Goal: Information Seeking & Learning: Learn about a topic

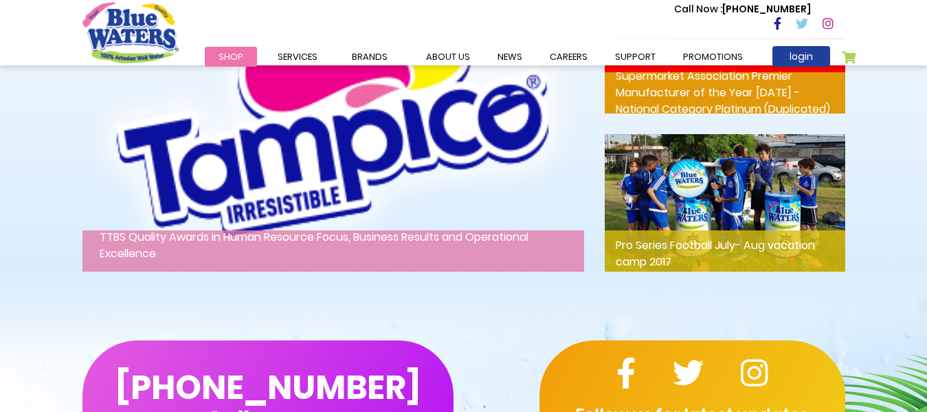
scroll to position [1938, 0]
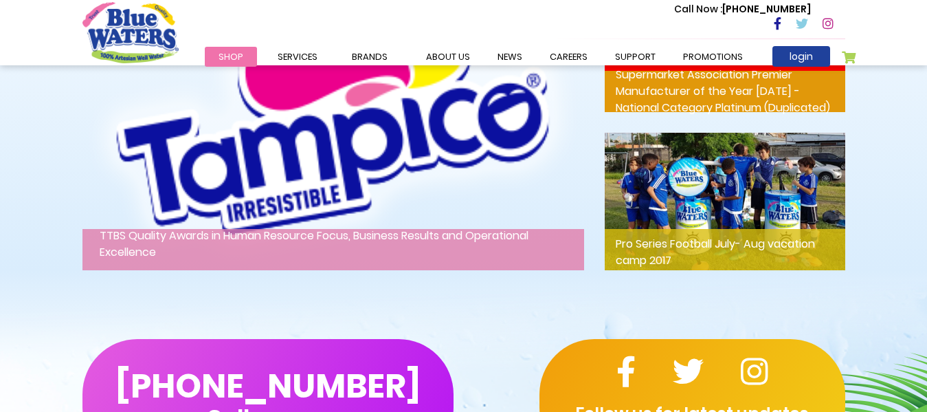
click at [441, 243] on p "TTBS Quality Awards in Human Resource Focus, Business Results and Operational E…" at bounding box center [333, 249] width 502 height 41
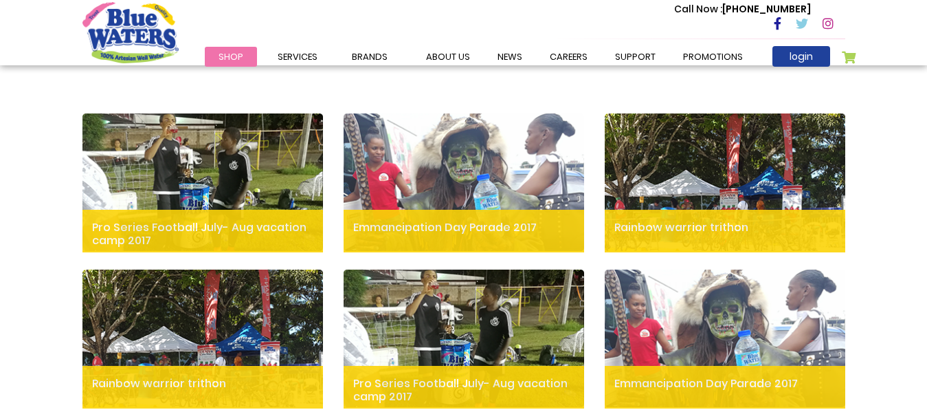
scroll to position [455, 0]
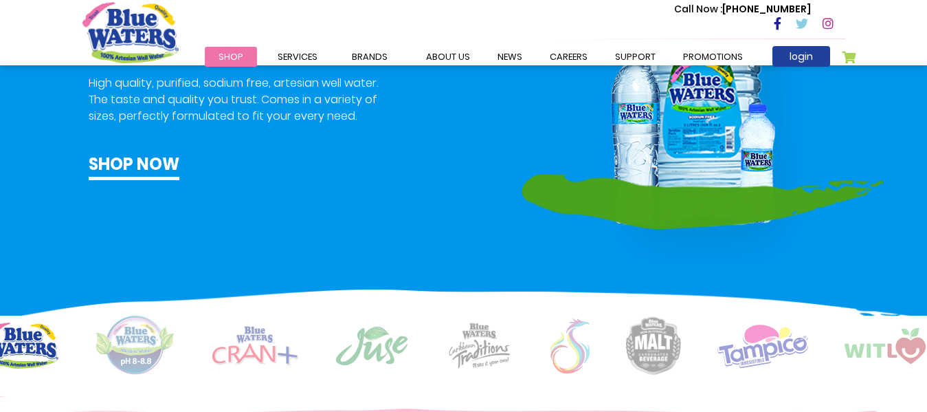
scroll to position [835, 0]
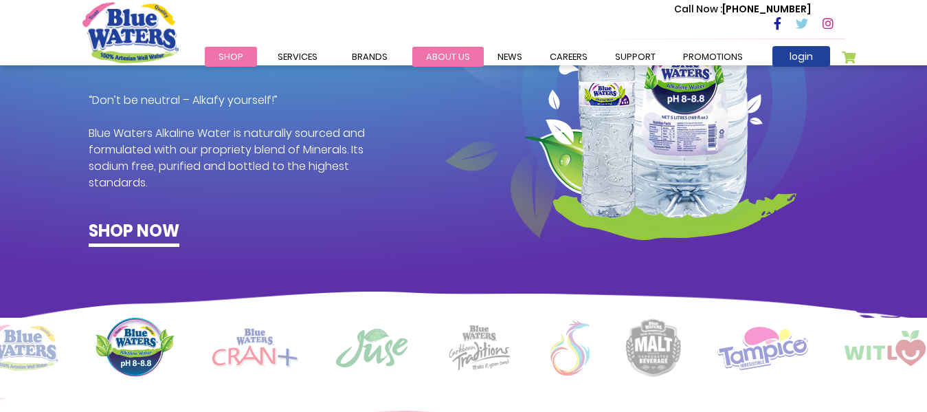
click at [451, 48] on link "about us" at bounding box center [447, 57] width 71 height 20
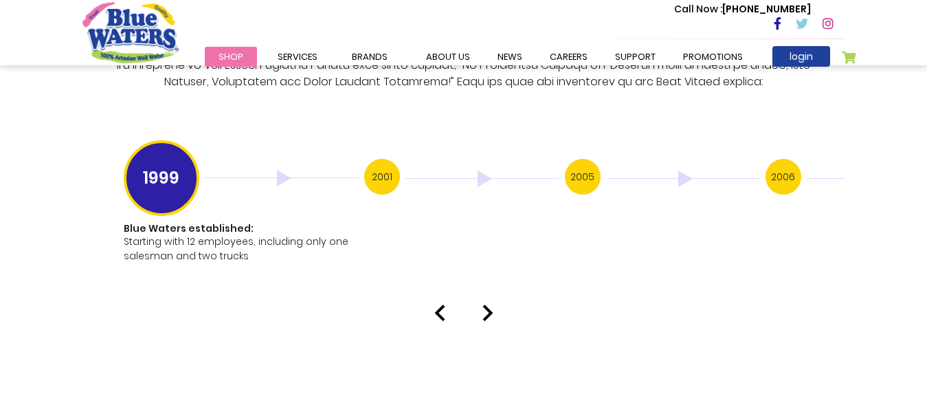
scroll to position [2735, 0]
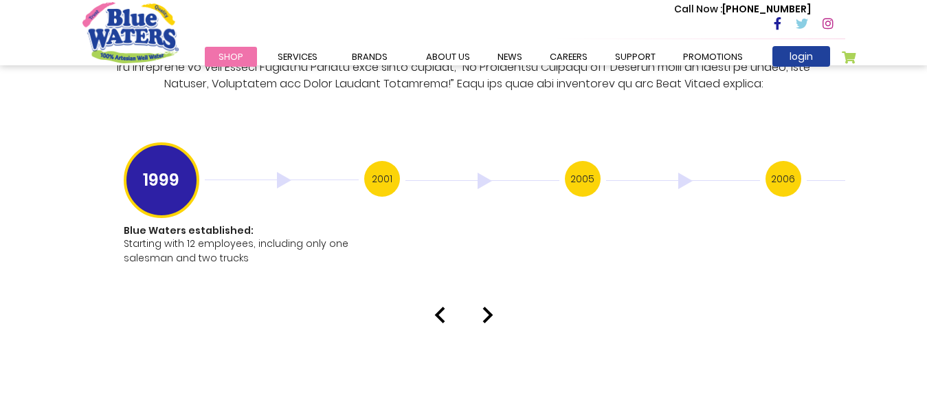
click at [379, 164] on h3 "2001" at bounding box center [382, 179] width 36 height 36
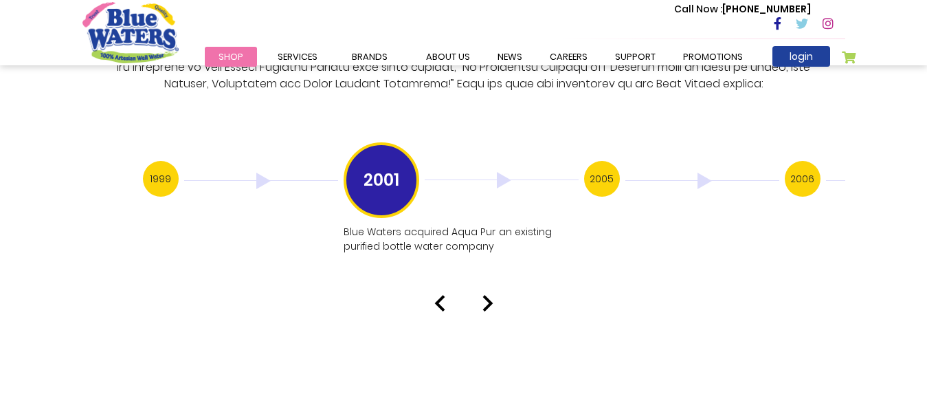
click at [602, 164] on h3 "2005" at bounding box center [602, 179] width 36 height 36
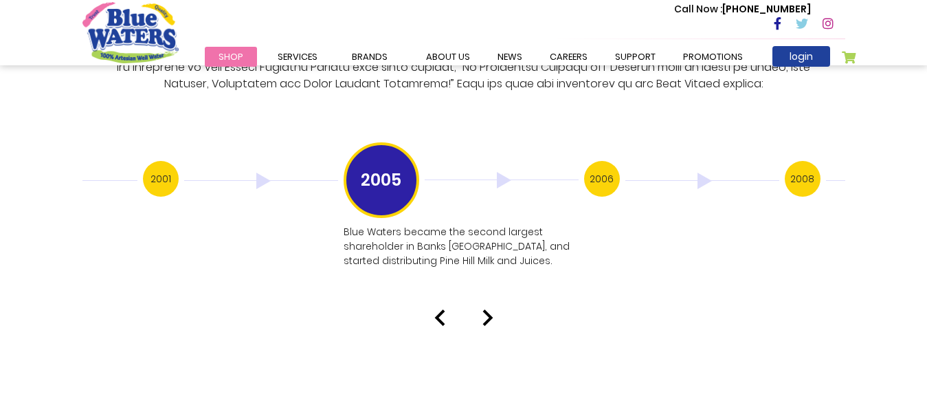
click at [608, 161] on h3 "2006" at bounding box center [602, 179] width 36 height 36
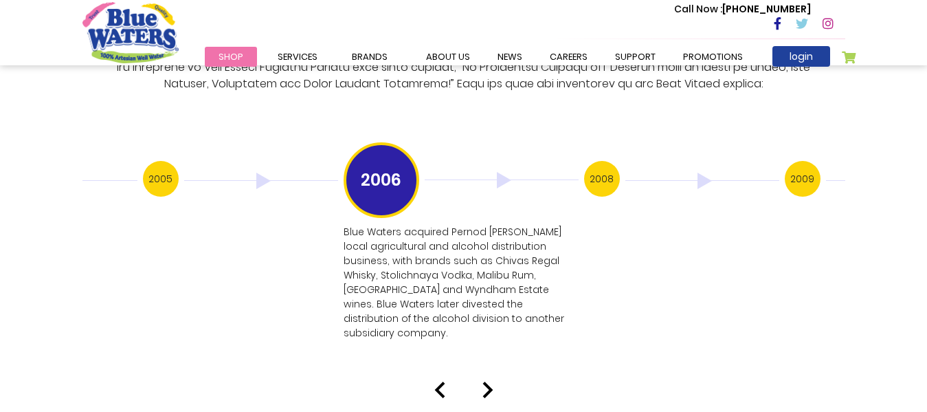
click at [602, 168] on h3 "2008" at bounding box center [602, 179] width 36 height 36
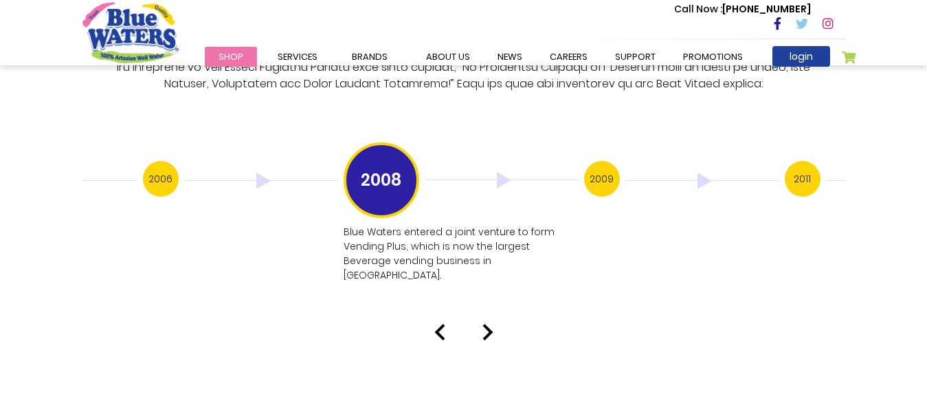
click at [606, 161] on h3 "2009" at bounding box center [602, 179] width 36 height 36
click at [596, 161] on h3 "2011" at bounding box center [602, 179] width 36 height 36
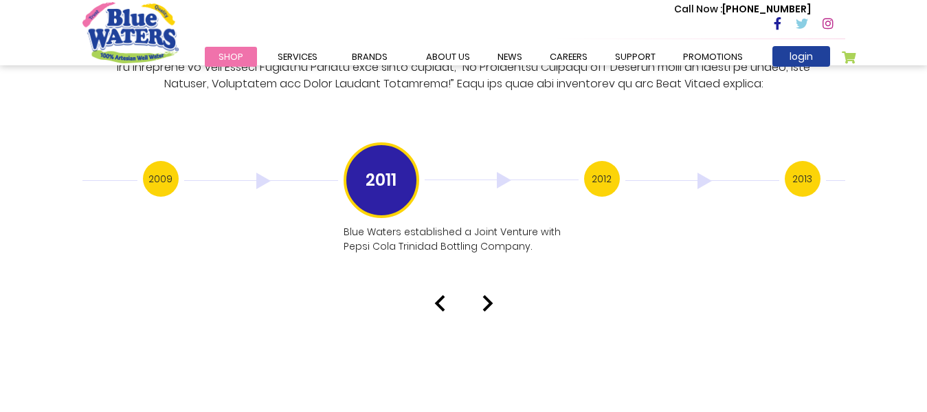
click at [596, 161] on h3 "2012" at bounding box center [602, 179] width 36 height 36
click at [597, 161] on h3 "2013" at bounding box center [602, 179] width 36 height 36
click at [597, 161] on h3 "2016" at bounding box center [602, 179] width 36 height 36
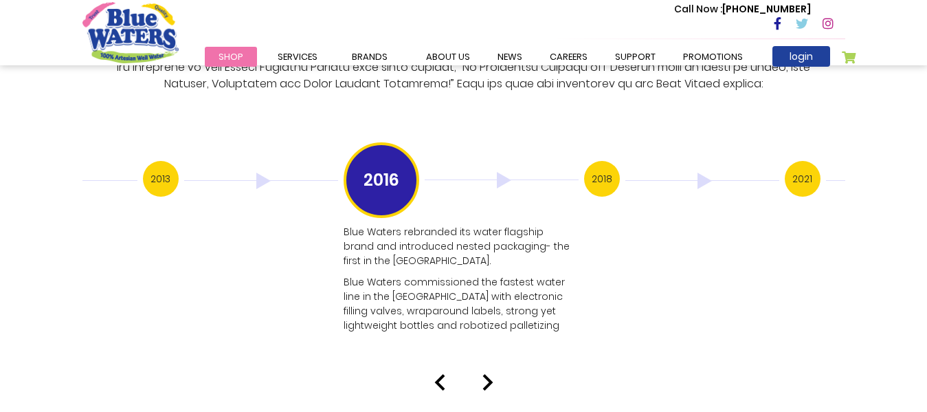
click at [599, 163] on h3 "2018" at bounding box center [602, 179] width 36 height 36
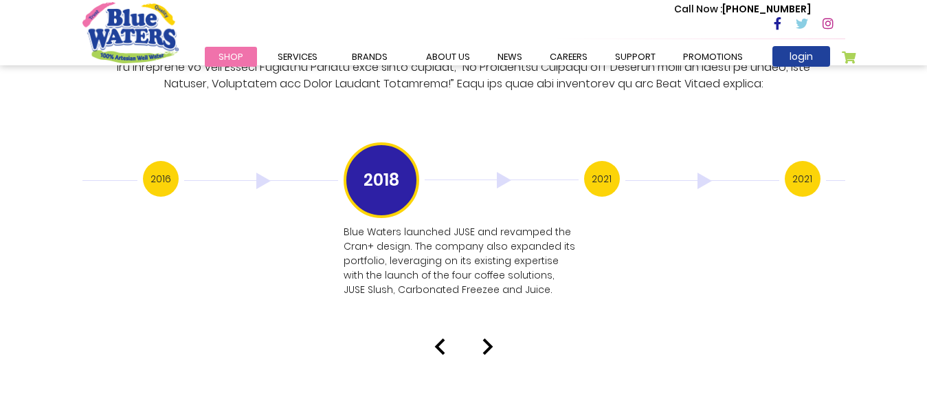
click at [599, 163] on h3 "2021" at bounding box center [602, 179] width 36 height 36
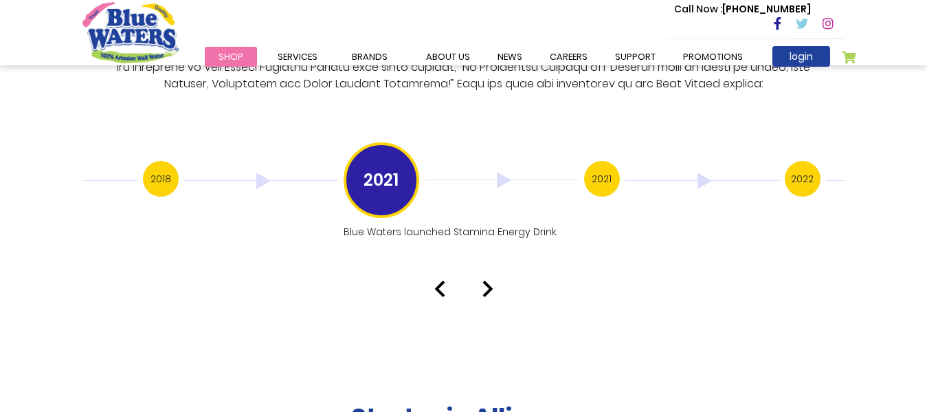
click at [605, 164] on h3 "2021" at bounding box center [602, 179] width 36 height 36
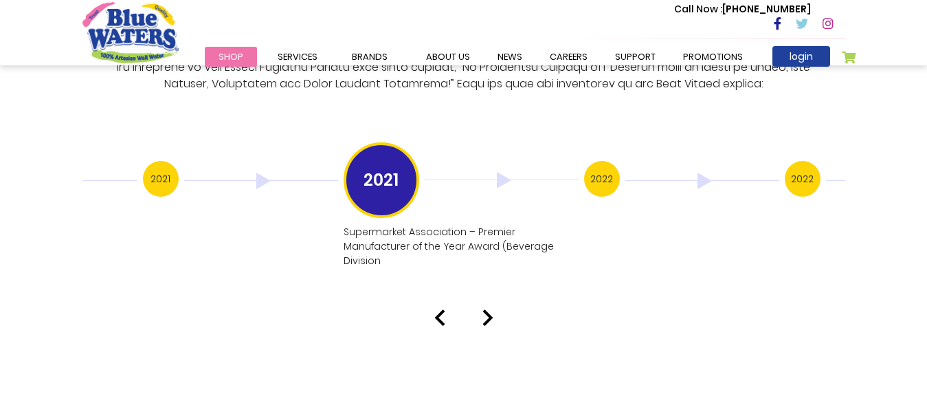
click at [596, 170] on h3 "2022" at bounding box center [602, 179] width 36 height 36
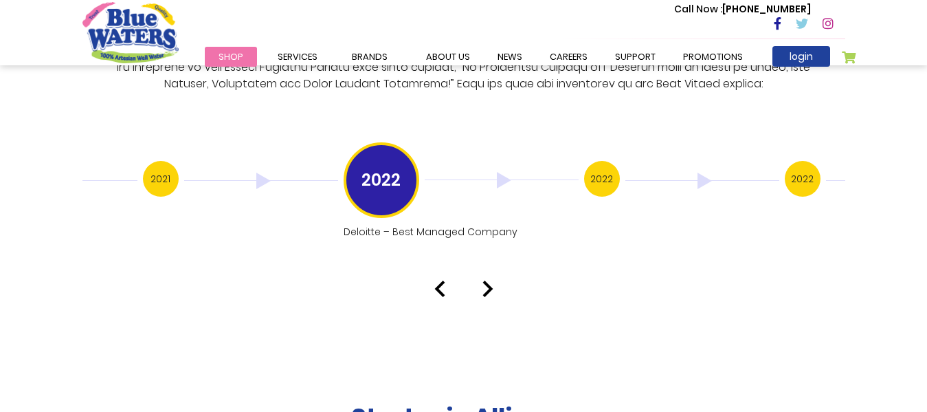
click at [592, 162] on h3 "2022" at bounding box center [602, 179] width 36 height 36
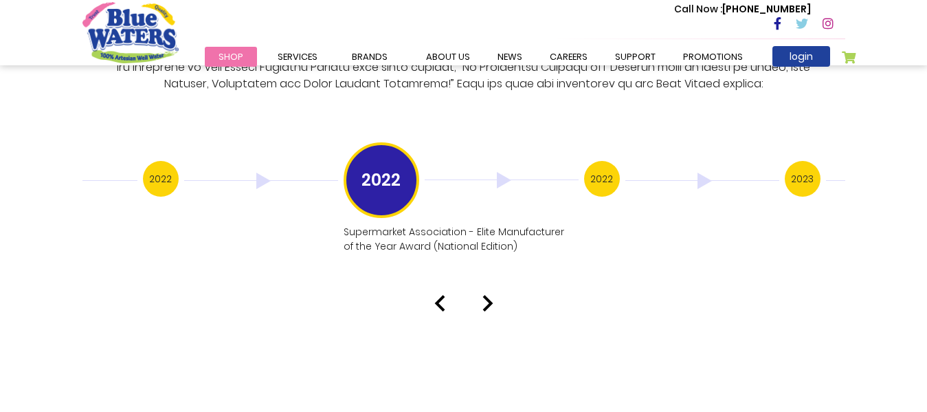
click at [596, 161] on h3 "2022" at bounding box center [602, 179] width 36 height 36
click at [599, 161] on h3 "2023" at bounding box center [602, 179] width 36 height 36
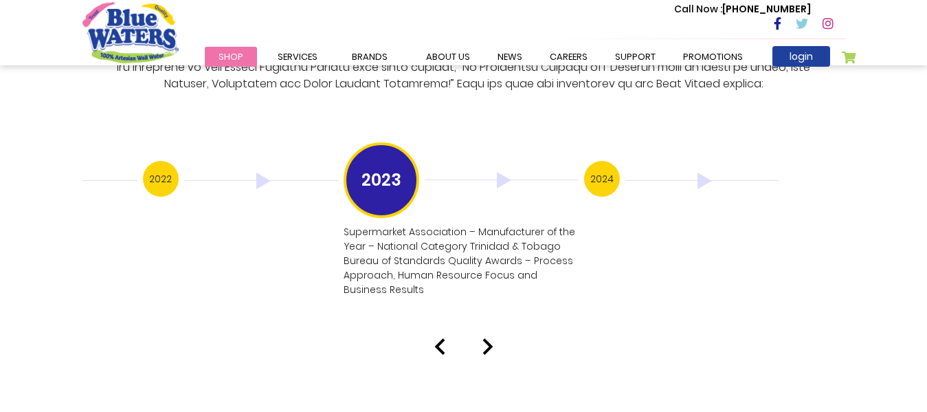
click at [607, 161] on h3 "2024" at bounding box center [602, 179] width 36 height 36
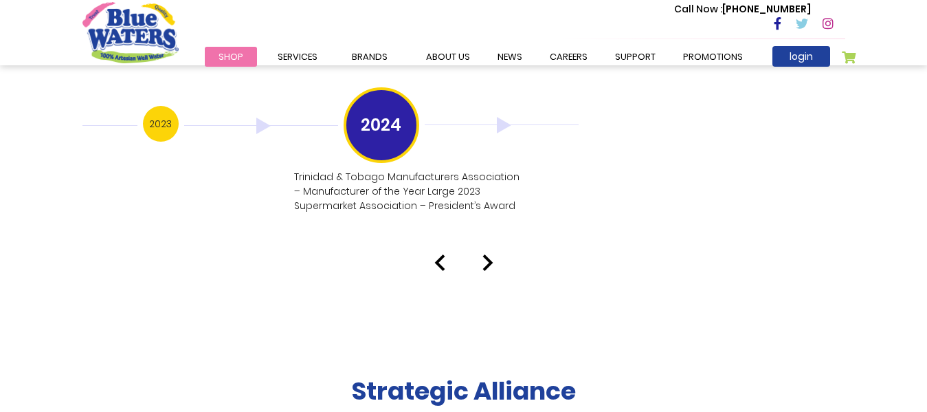
scroll to position [2793, 0]
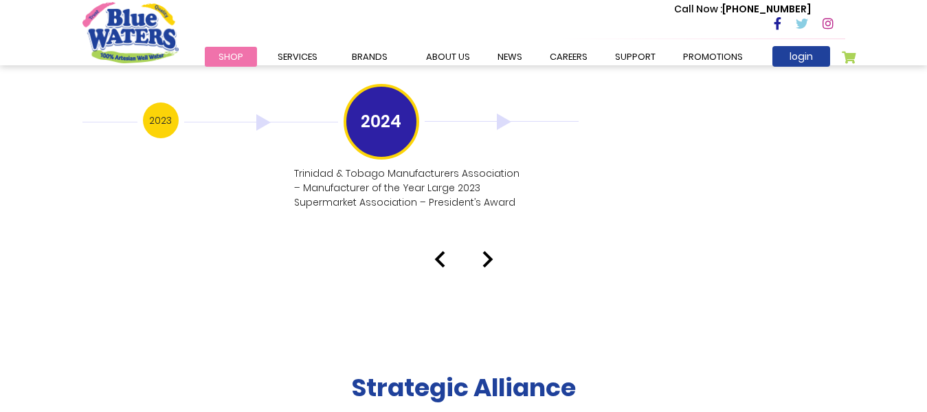
click at [438, 251] on img at bounding box center [439, 259] width 11 height 16
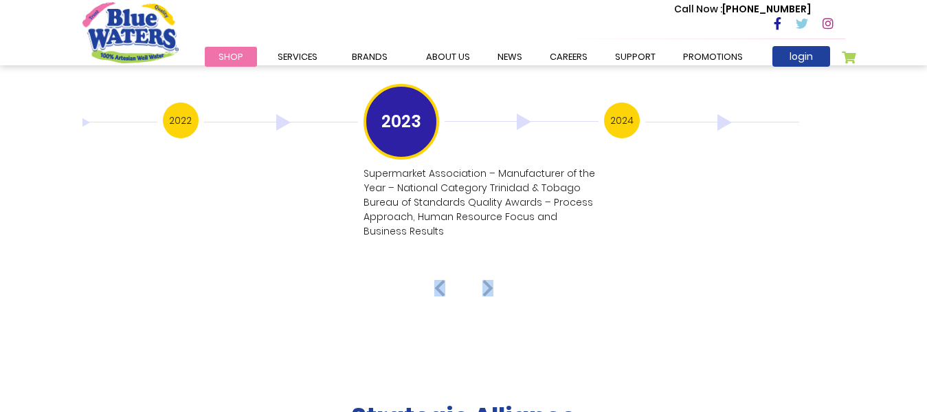
click at [438, 247] on div "Our History 1999 Blue Waters established: Starting with 12 employees, including…" at bounding box center [463, 5] width 927 height 582
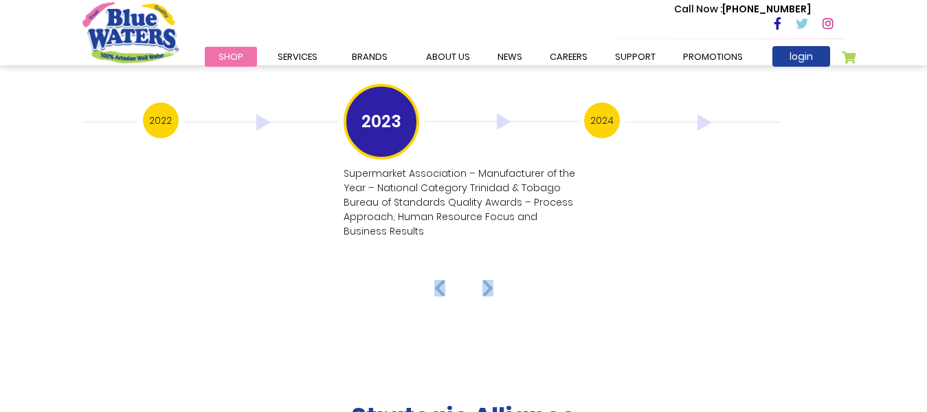
click at [153, 115] on h3 "2022" at bounding box center [161, 120] width 36 height 36
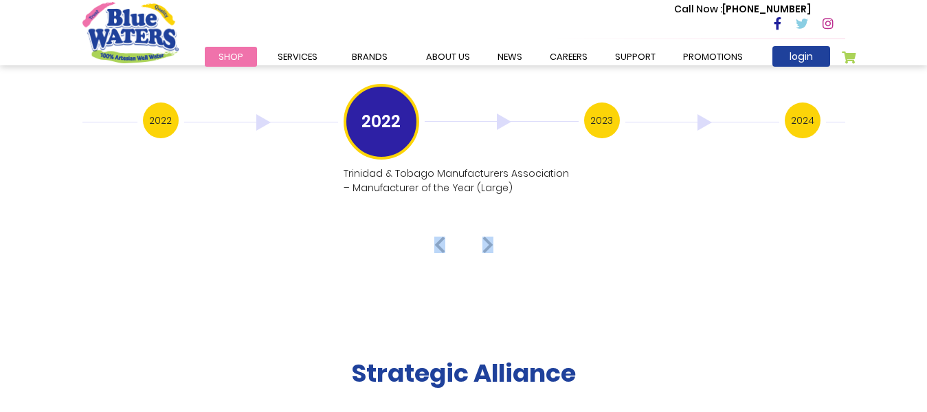
click at [169, 117] on h3 "2022" at bounding box center [161, 120] width 36 height 36
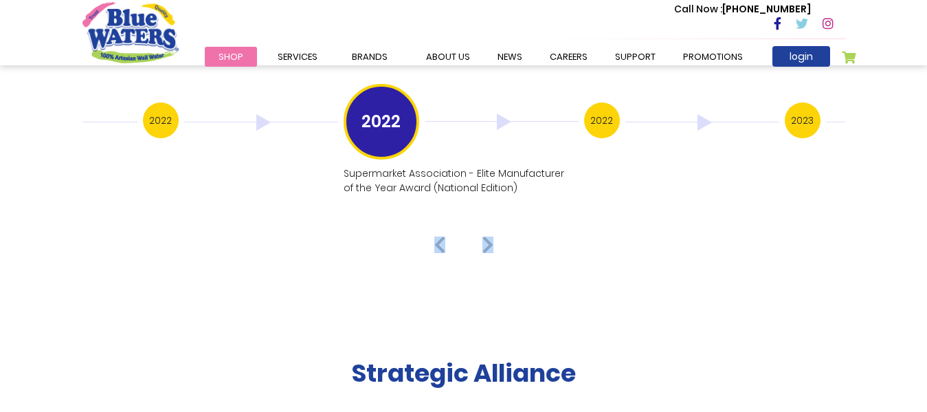
click at [141, 107] on div "2021" at bounding box center [42, 121] width 201 height 39
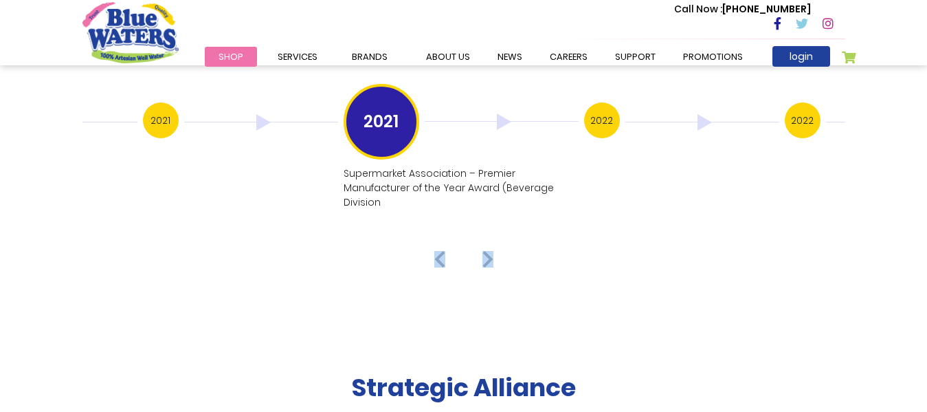
click at [161, 106] on h3 "2021" at bounding box center [161, 120] width 36 height 36
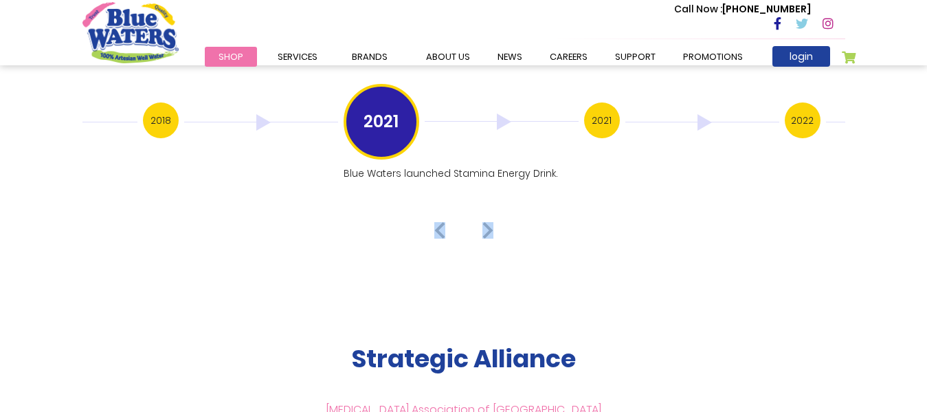
click at [161, 106] on h3 "2018" at bounding box center [161, 120] width 36 height 36
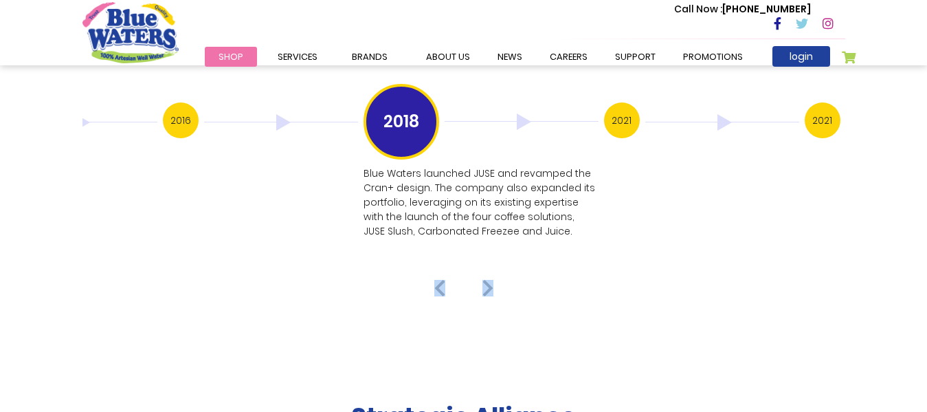
click at [163, 106] on div "2016" at bounding box center [263, 121] width 201 height 39
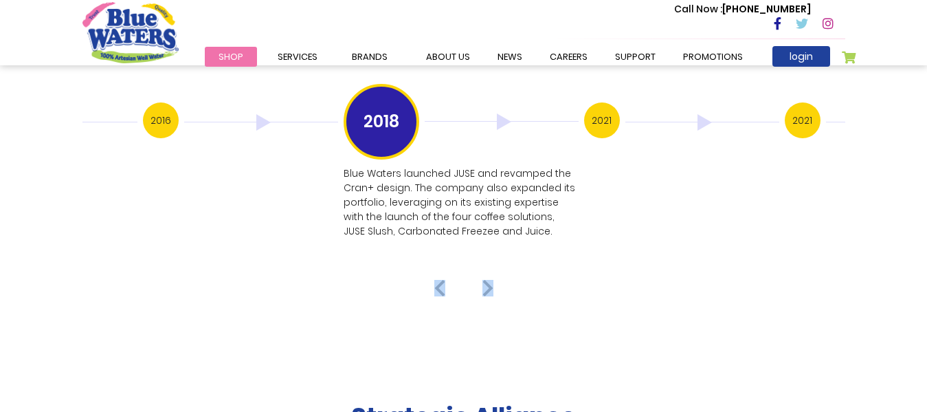
click at [161, 106] on h3 "2016" at bounding box center [161, 120] width 36 height 36
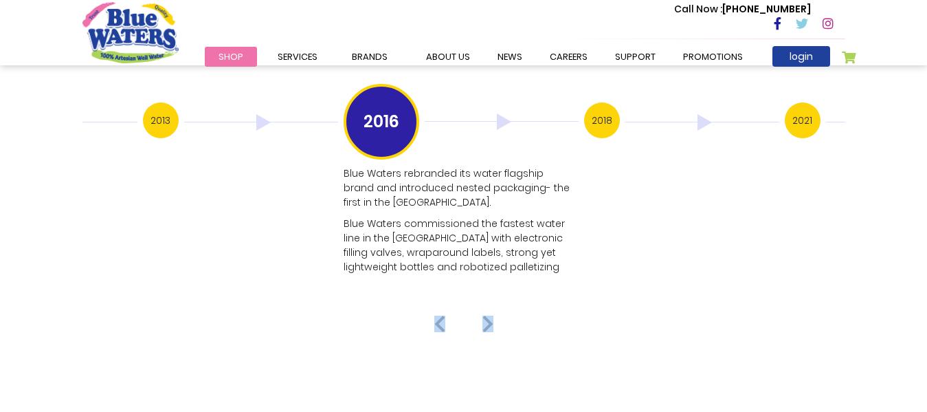
click at [91, 114] on img at bounding box center [61, 122] width 154 height 16
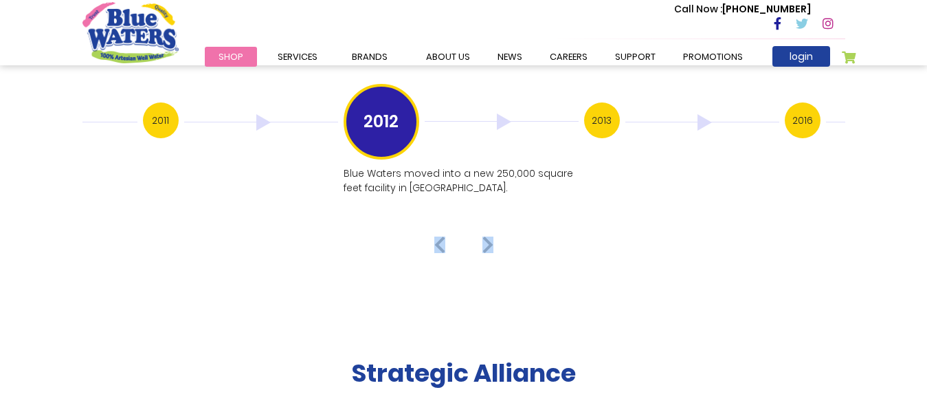
click at [91, 114] on img at bounding box center [61, 122] width 154 height 16
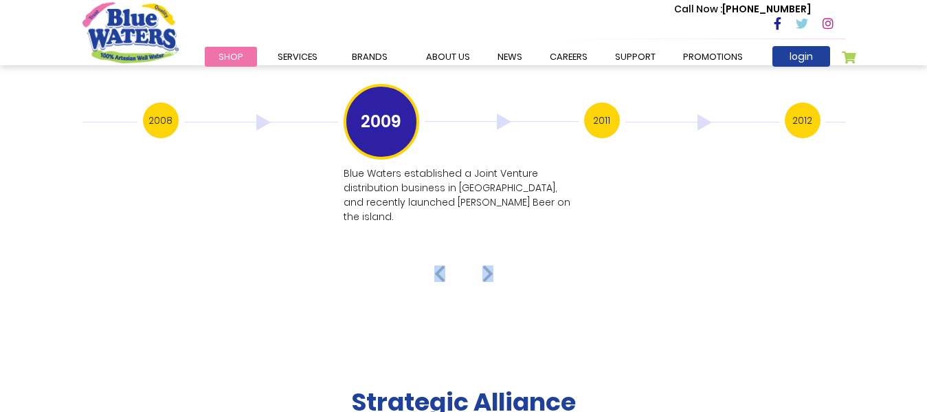
click at [91, 114] on img at bounding box center [61, 122] width 154 height 16
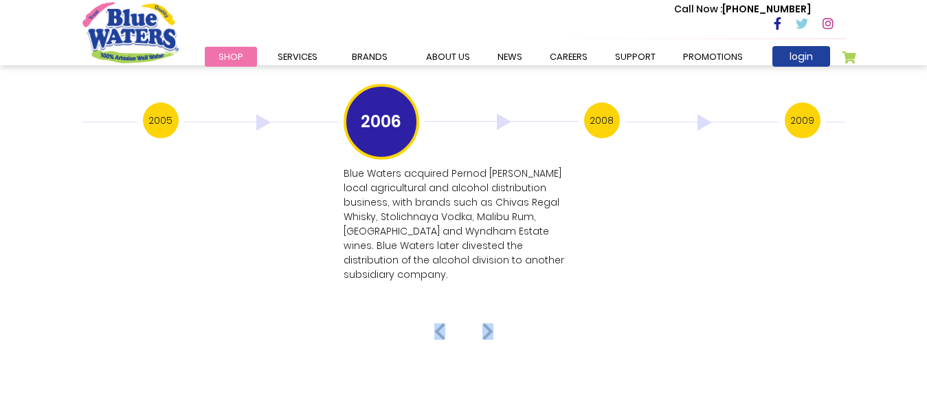
click at [91, 114] on img at bounding box center [61, 122] width 154 height 16
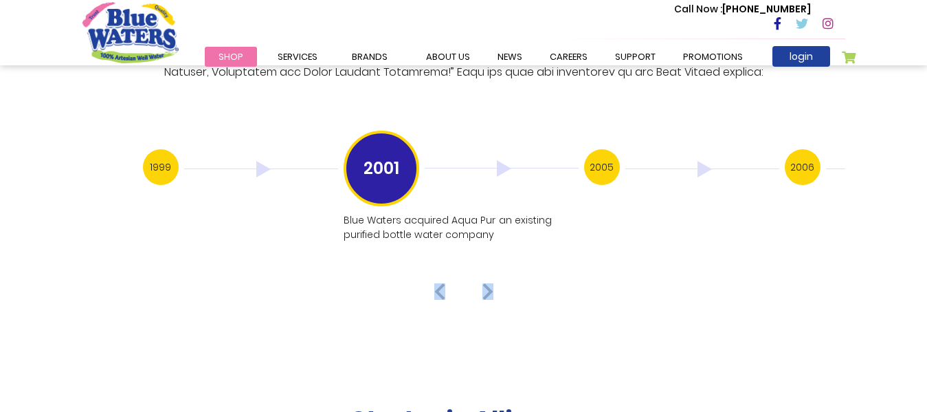
scroll to position [2744, 0]
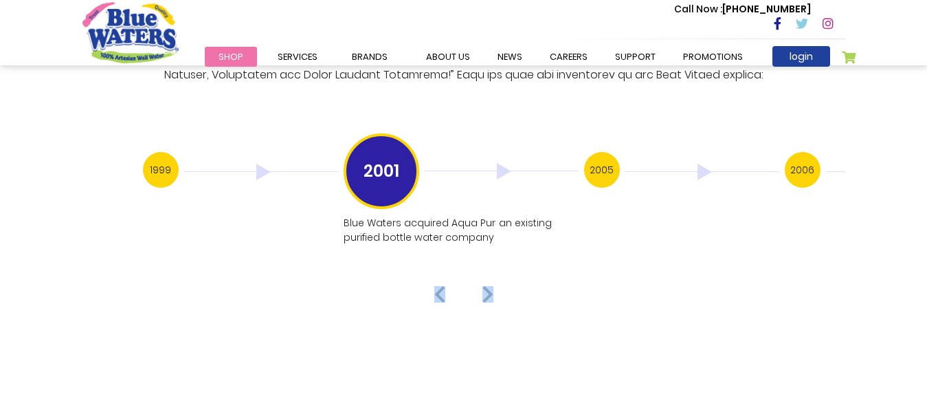
click at [438, 286] on img at bounding box center [439, 294] width 11 height 16
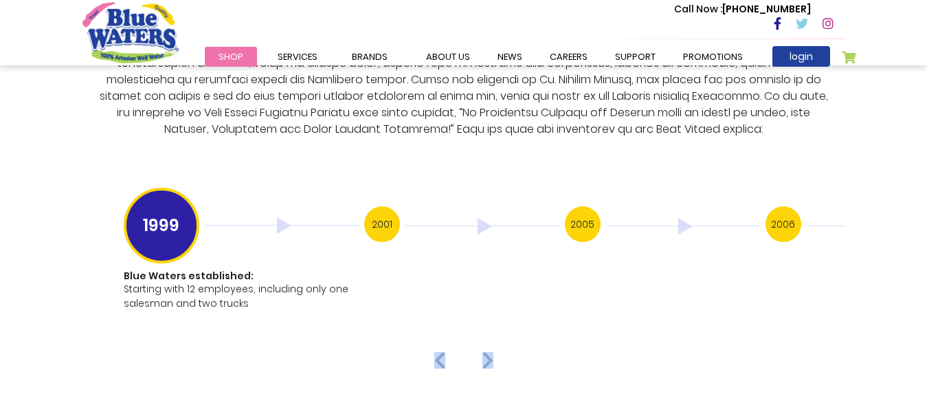
scroll to position [2691, 0]
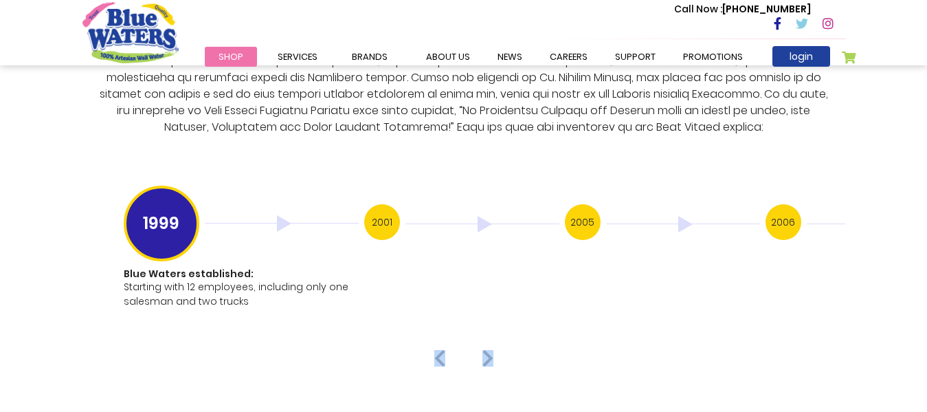
click at [768, 204] on h3 "2006" at bounding box center [783, 222] width 36 height 36
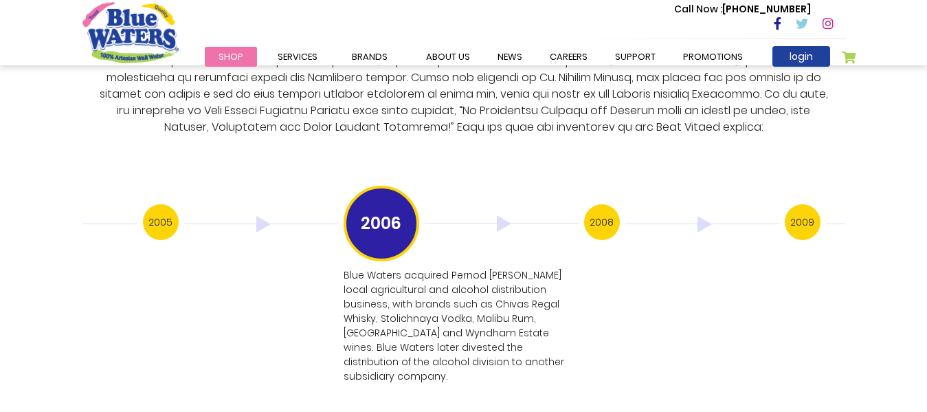
click at [598, 209] on h3 "2008" at bounding box center [602, 222] width 36 height 36
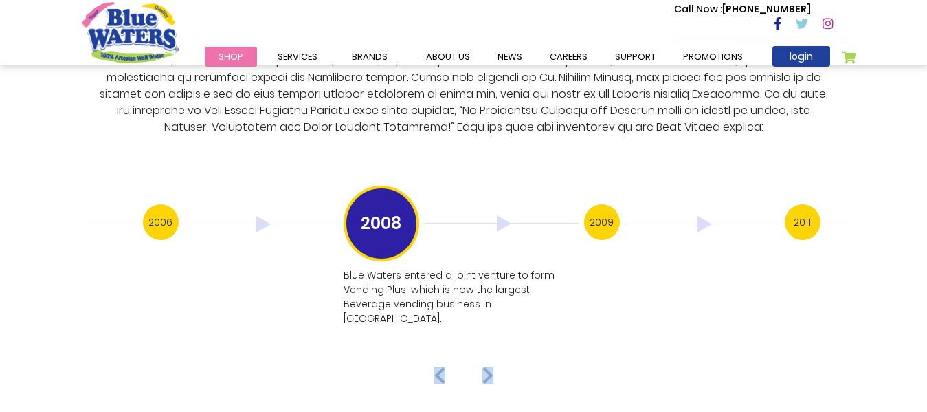
click at [165, 206] on h3 "2006" at bounding box center [161, 222] width 36 height 36
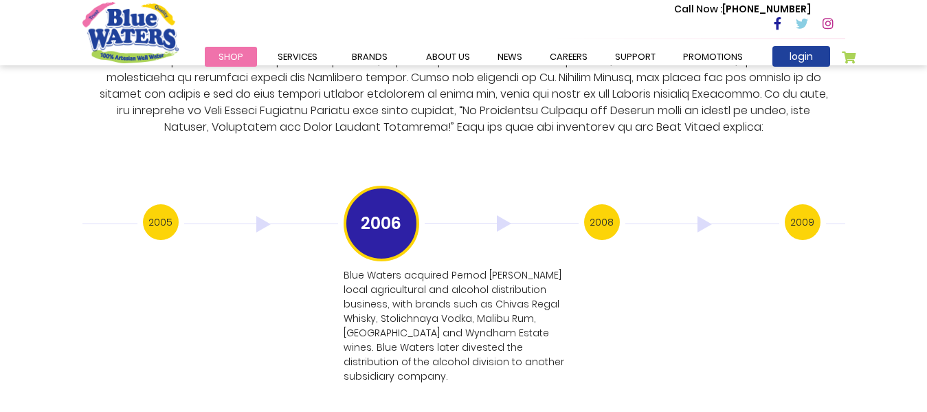
click at [164, 208] on h3 "2005" at bounding box center [161, 222] width 36 height 36
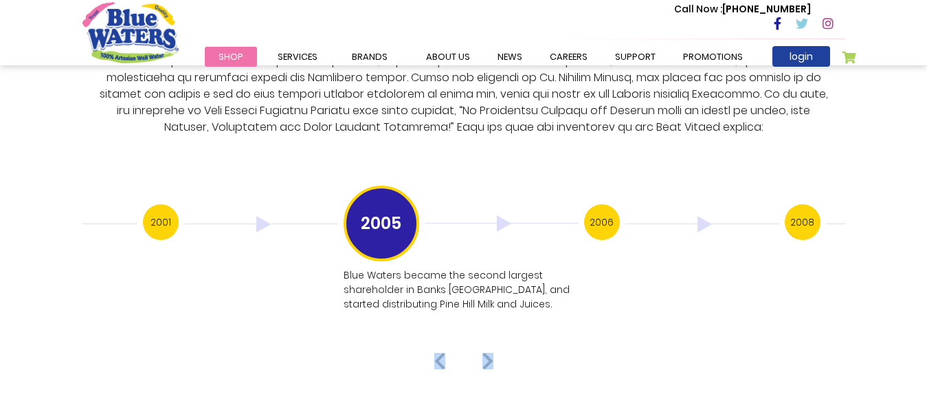
click at [164, 208] on h3 "2001" at bounding box center [161, 222] width 36 height 36
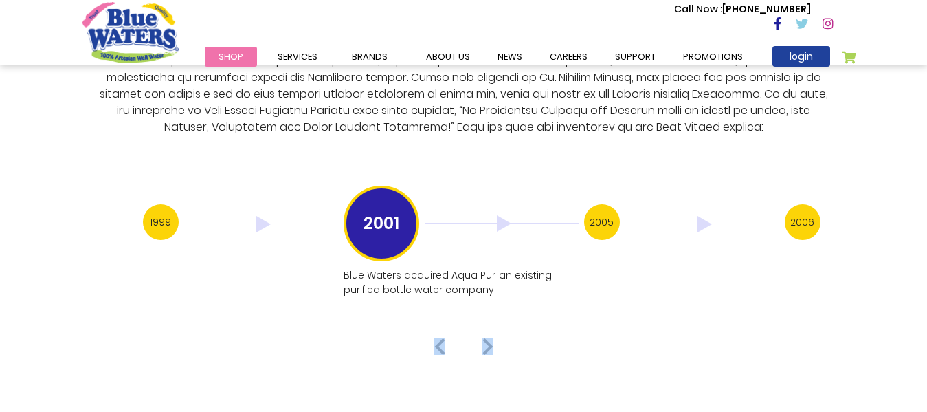
click at [169, 205] on h3 "1999" at bounding box center [161, 222] width 36 height 36
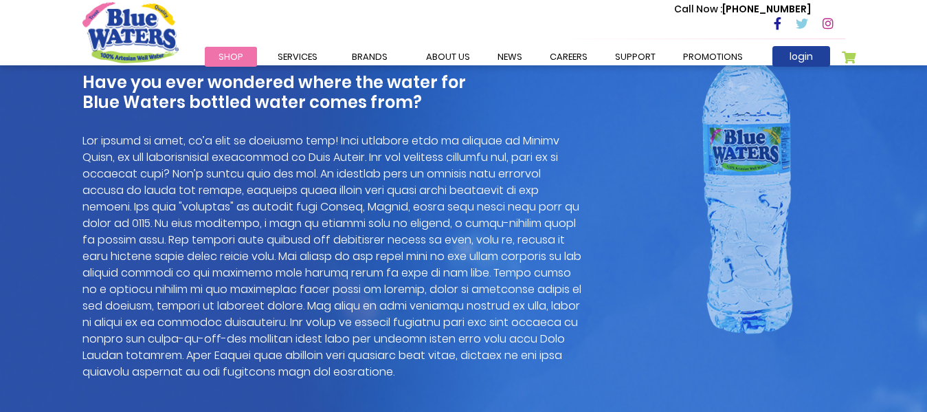
scroll to position [1005, 0]
drag, startPoint x: 248, startPoint y: 139, endPoint x: 280, endPoint y: 142, distance: 32.4
click at [280, 142] on p at bounding box center [333, 254] width 502 height 247
click at [254, 138] on p at bounding box center [333, 254] width 502 height 247
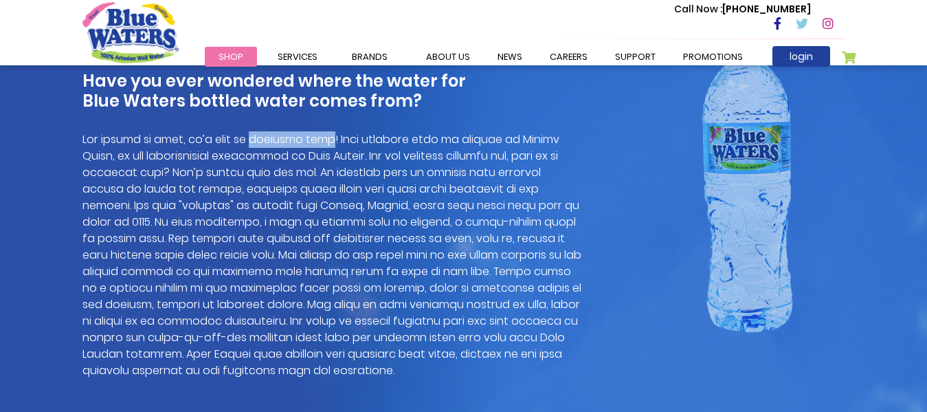
drag, startPoint x: 254, startPoint y: 138, endPoint x: 320, endPoint y: 138, distance: 66.0
click at [320, 138] on p at bounding box center [333, 254] width 502 height 247
copy p "artesian well"
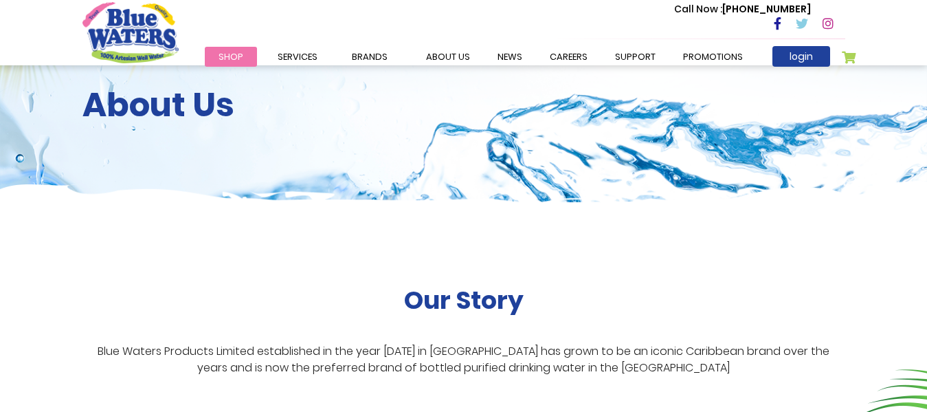
scroll to position [0, 0]
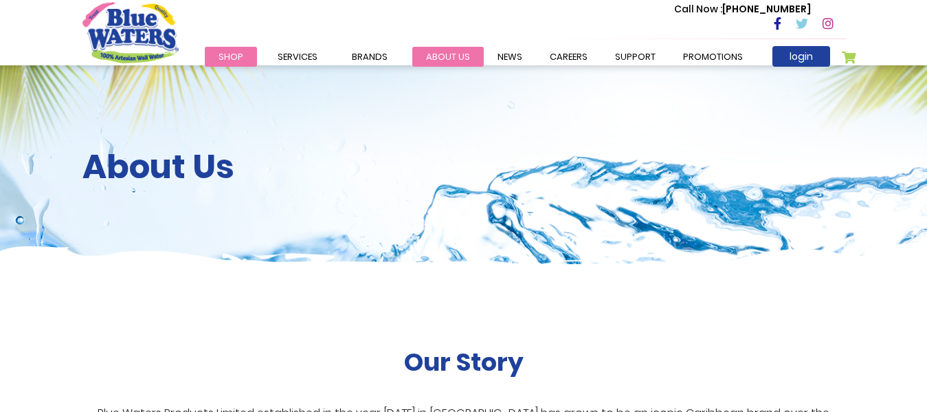
click at [441, 57] on link "about us" at bounding box center [447, 57] width 71 height 20
click at [497, 59] on link "News" at bounding box center [510, 57] width 52 height 20
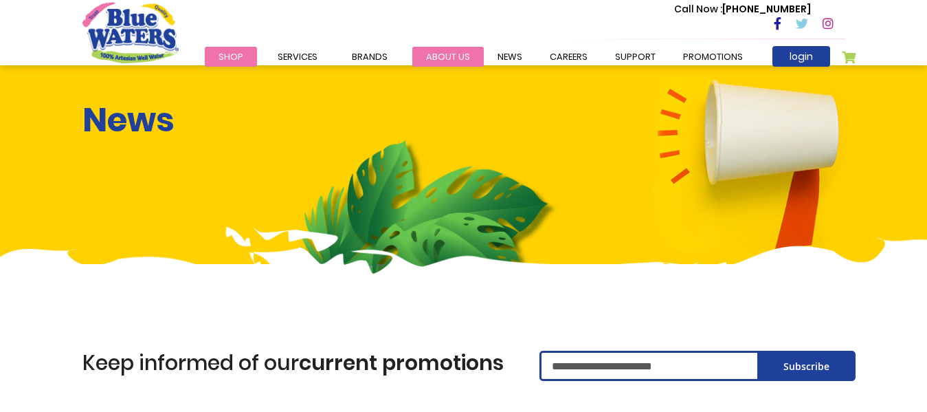
click at [444, 57] on link "about us" at bounding box center [447, 57] width 71 height 20
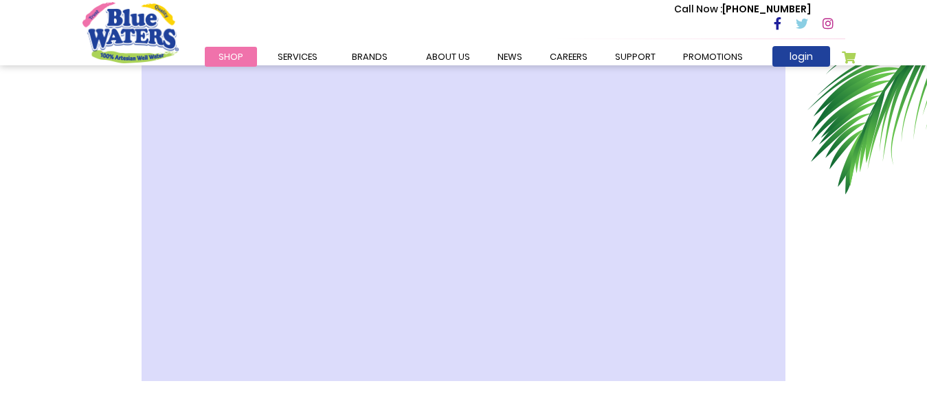
scroll to position [464, 0]
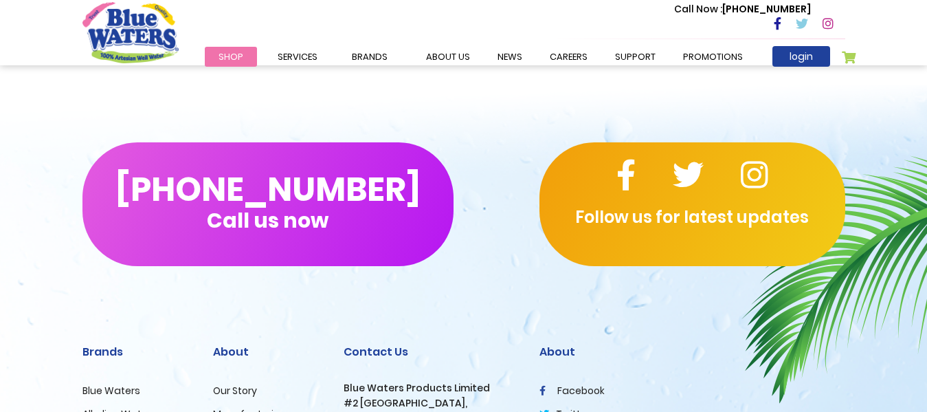
scroll to position [1367, 0]
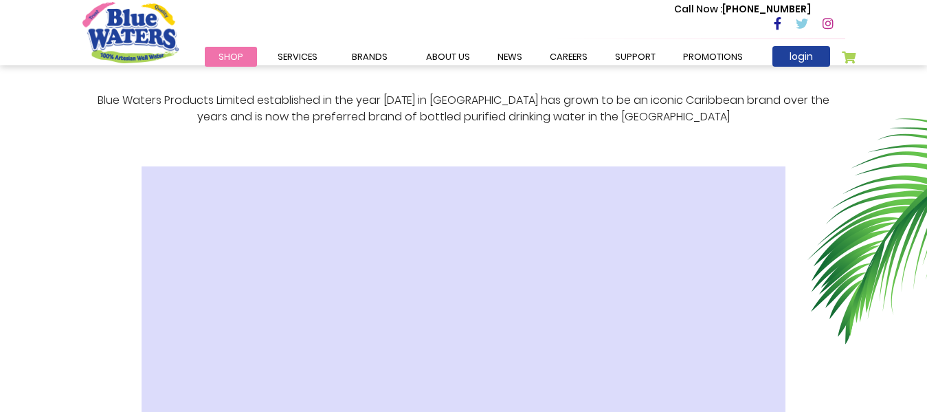
scroll to position [313, 0]
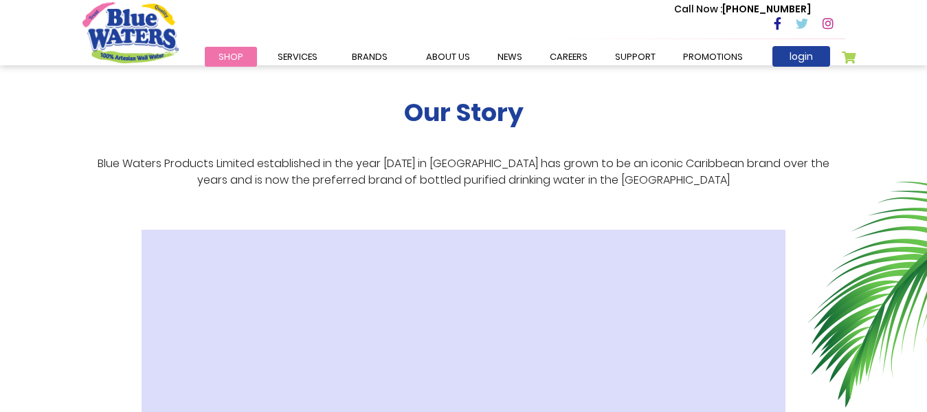
scroll to position [251, 0]
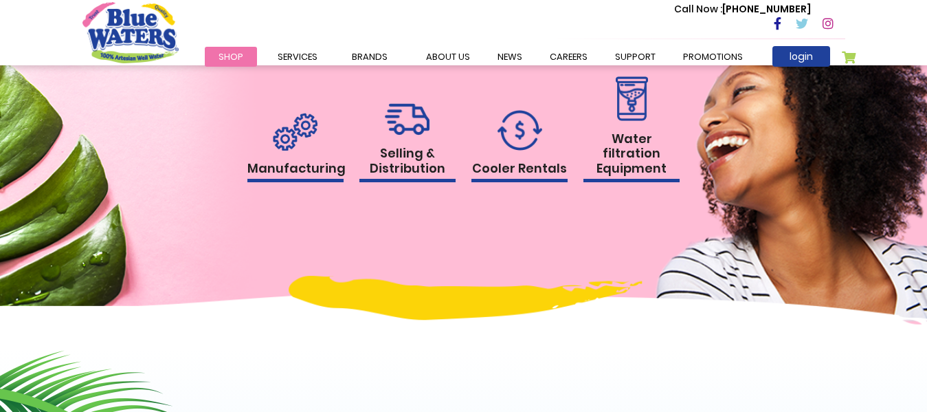
scroll to position [1384, 0]
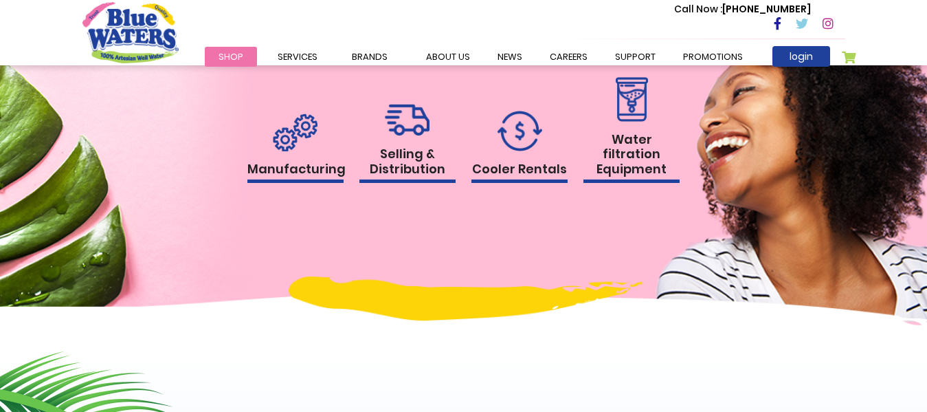
click at [632, 153] on h1 "Water filtration Equipment" at bounding box center [631, 158] width 96 height 52
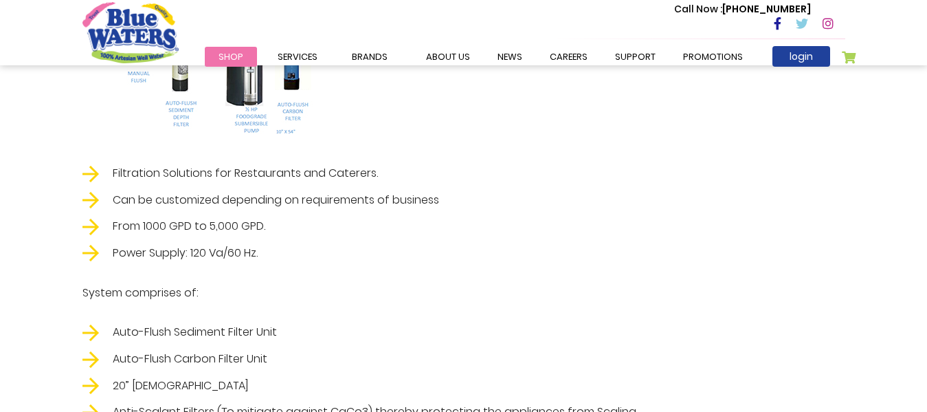
scroll to position [2496, 0]
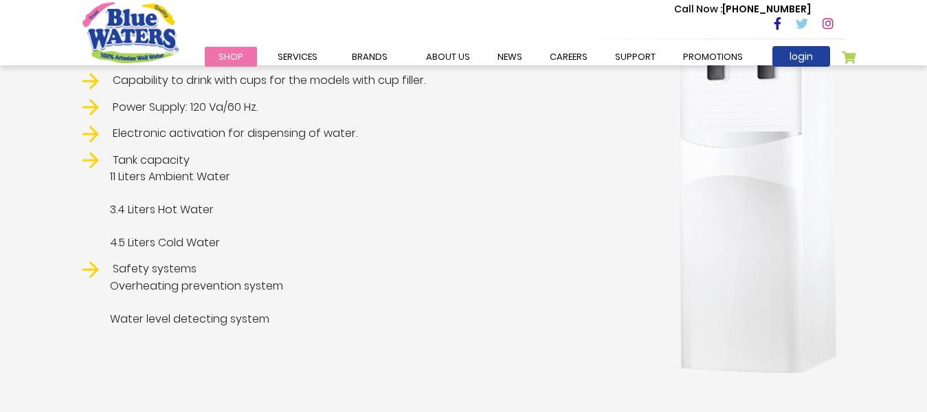
scroll to position [282, 0]
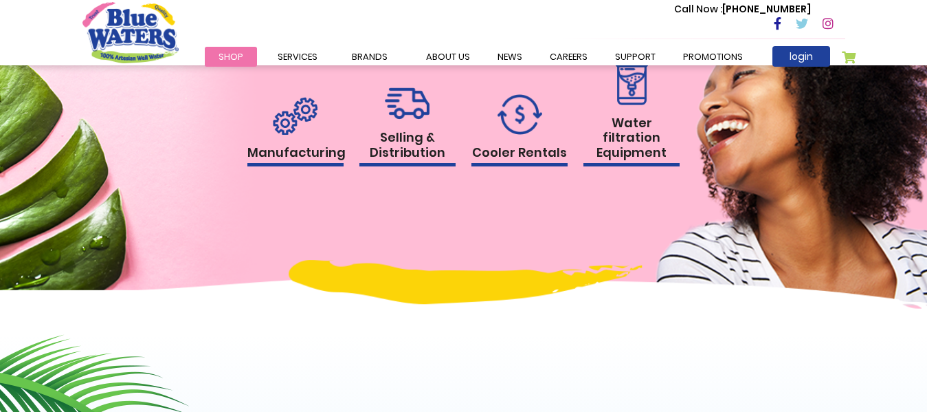
scroll to position [1396, 0]
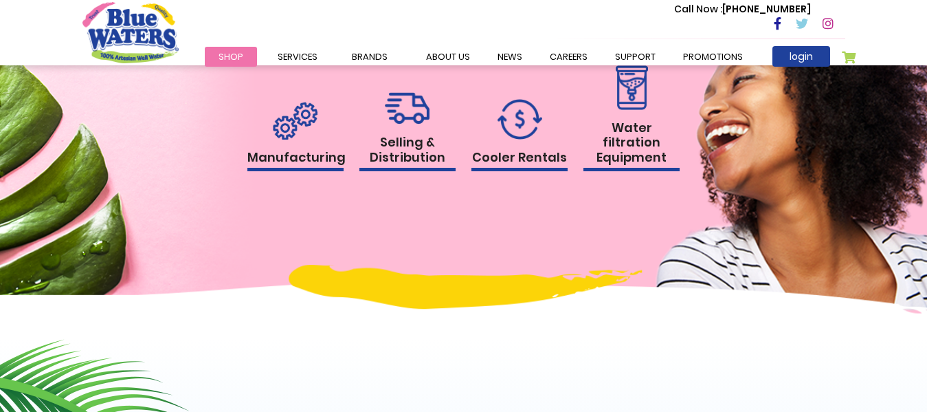
click at [324, 128] on link "Manufacturing" at bounding box center [295, 137] width 96 height 70
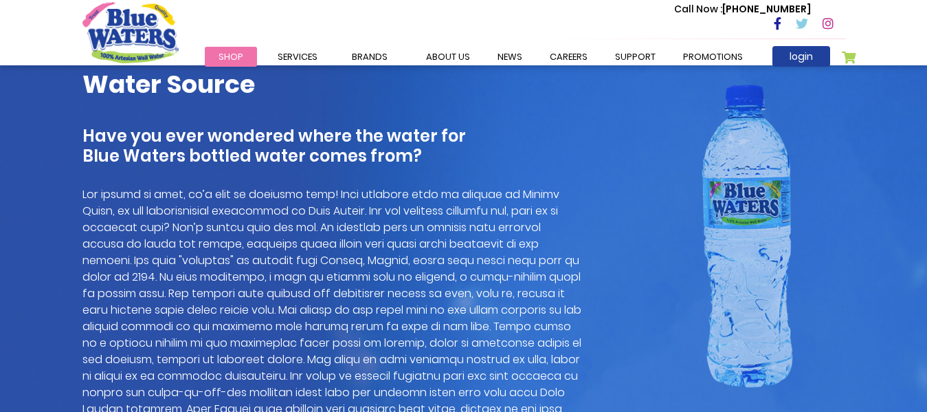
scroll to position [949, 0]
